Goal: Navigation & Orientation: Find specific page/section

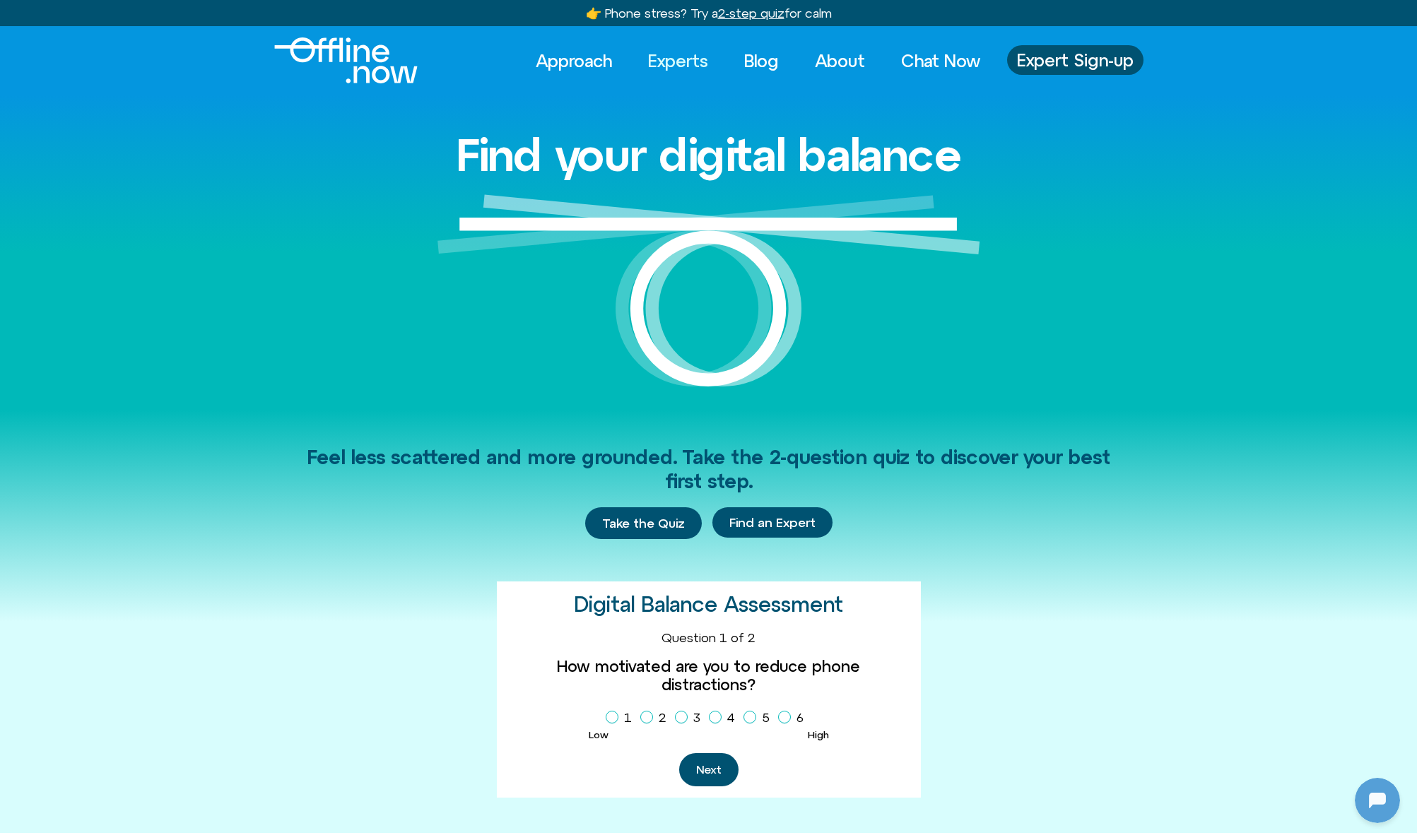
click at [675, 61] on link "Experts" at bounding box center [678, 60] width 86 height 31
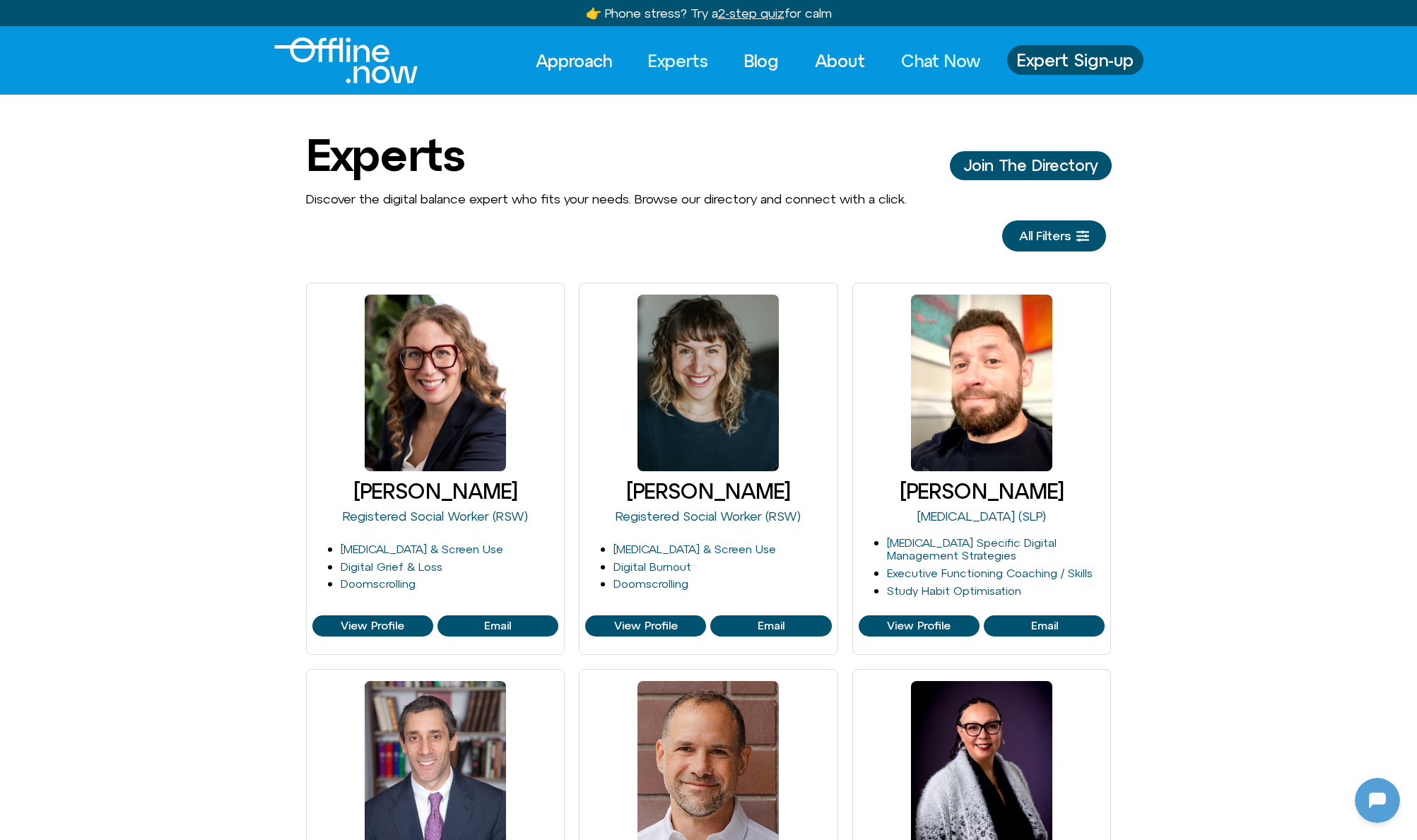
click at [961, 66] on link "Chat Now" at bounding box center [940, 60] width 104 height 31
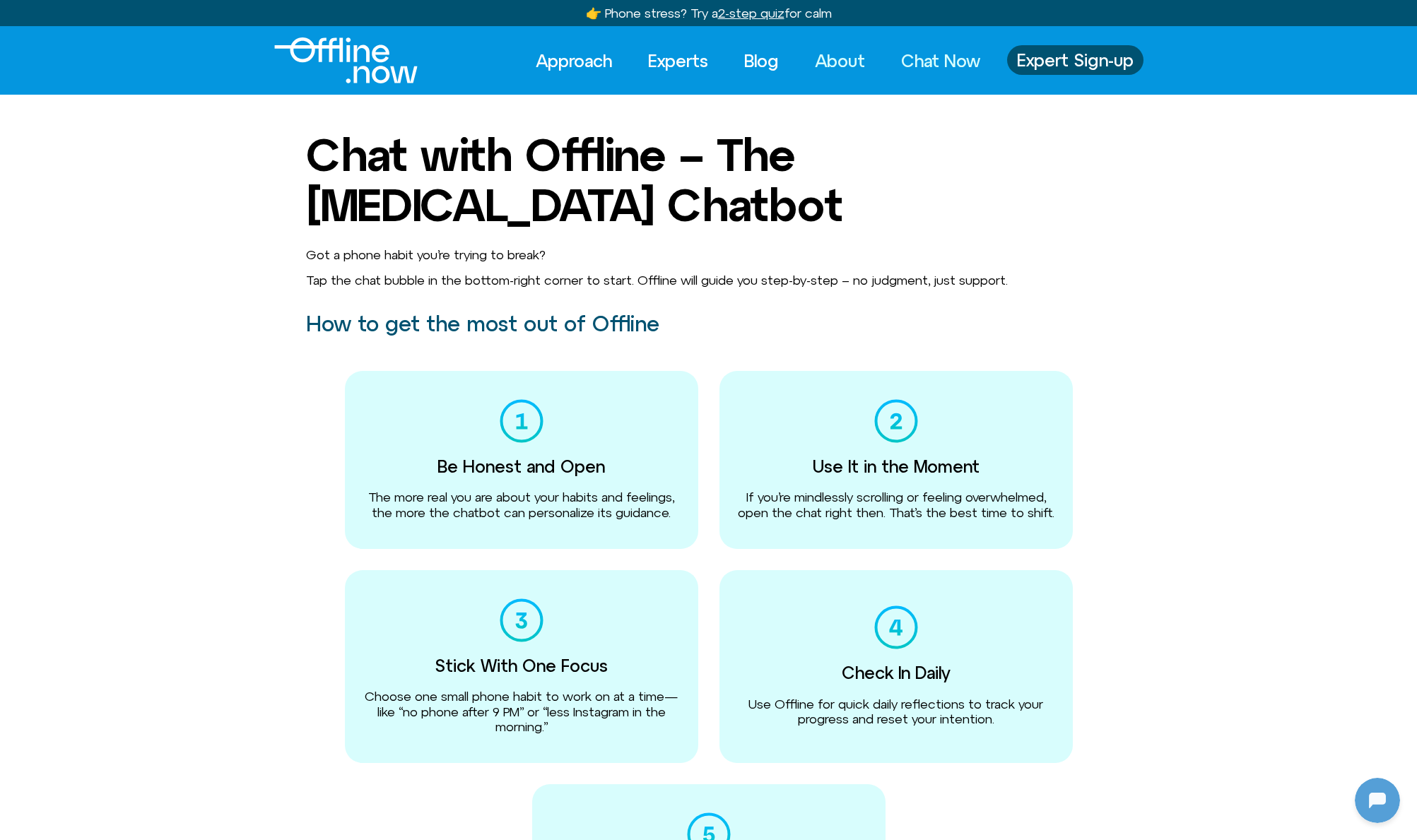
click at [829, 62] on link "About" at bounding box center [839, 60] width 75 height 31
